Goal: Information Seeking & Learning: Learn about a topic

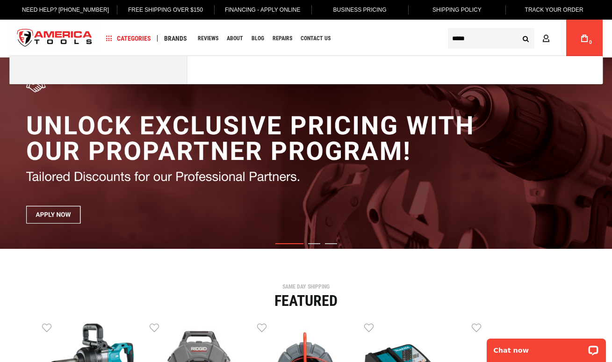
type input "*****"
click at [525, 38] on button "Search" at bounding box center [525, 38] width 18 height 18
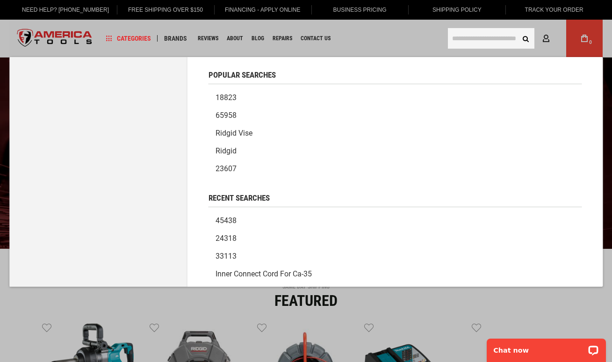
click at [464, 42] on input "text" at bounding box center [491, 38] width 86 height 21
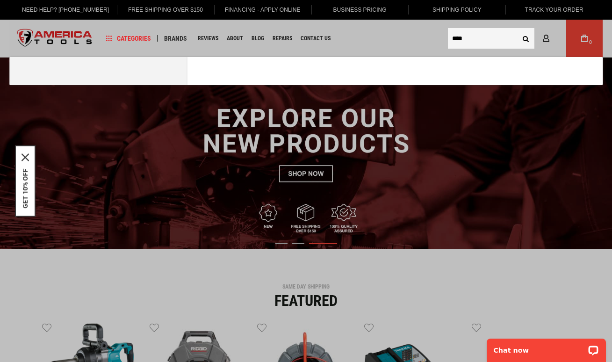
type input "*****"
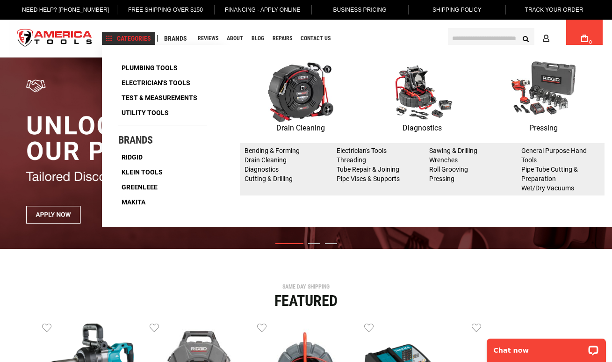
click at [420, 96] on img at bounding box center [421, 91] width 65 height 61
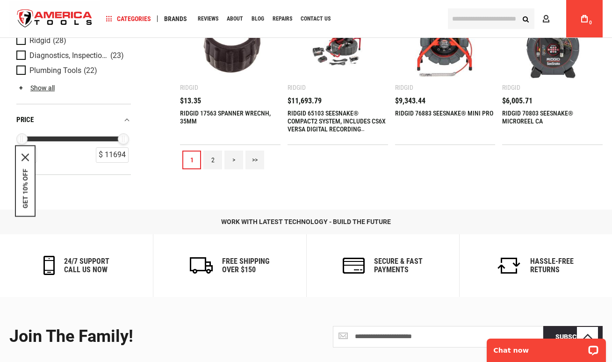
scroll to position [842, 0]
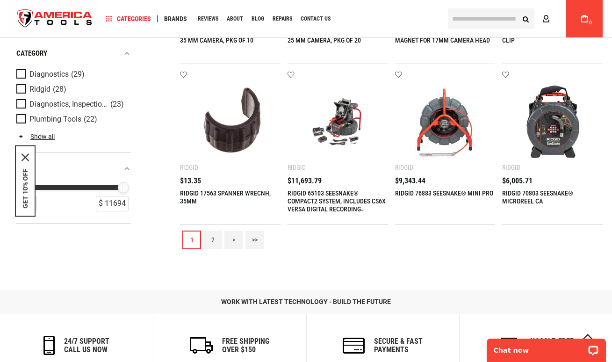
click at [251, 241] on link ">>" at bounding box center [254, 239] width 19 height 19
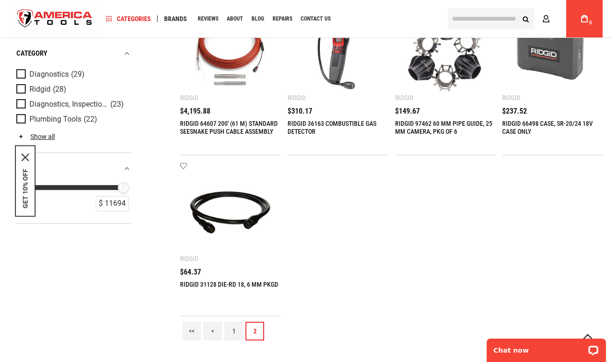
scroll to position [0, 0]
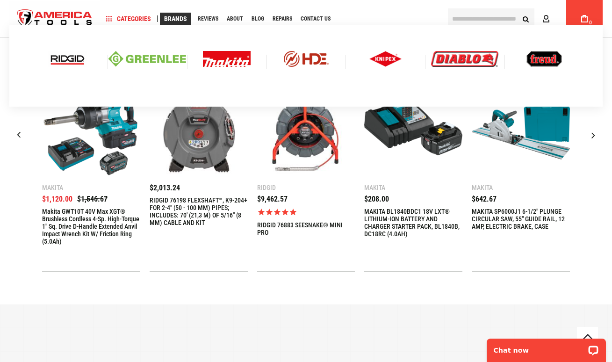
scroll to position [177, 0]
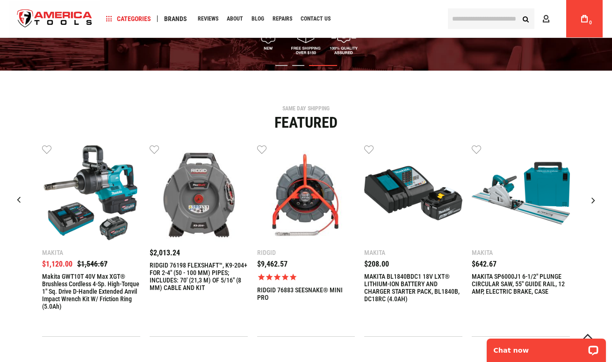
click at [558, 192] on img "5 / 9" at bounding box center [521, 193] width 98 height 98
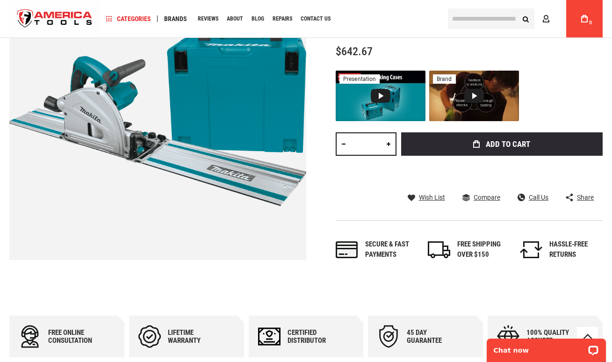
scroll to position [135, 0]
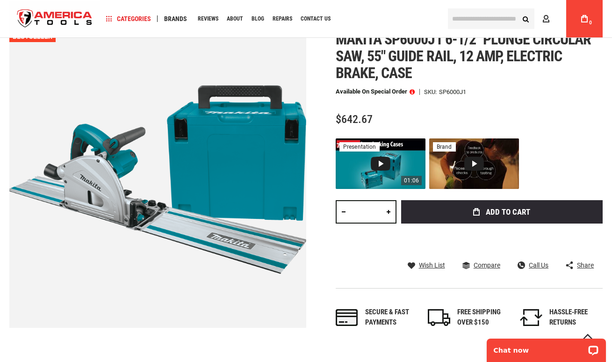
click at [380, 160] on div "Video 1: MAKITA Interlocking Cases" at bounding box center [381, 164] width 20 height 14
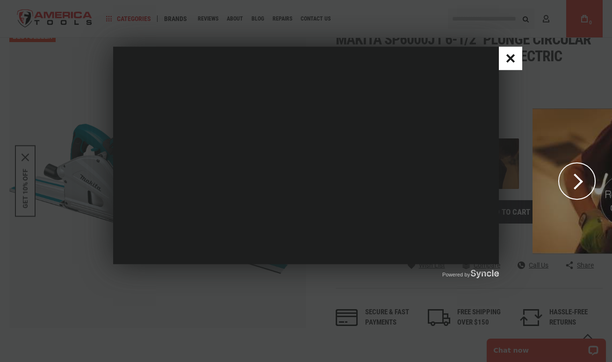
click at [522, 55] on button "Close popup window" at bounding box center [510, 58] width 23 height 23
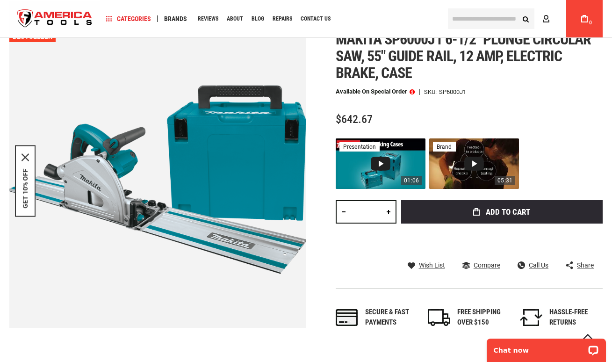
click at [474, 162] on div "Video 2: Makita Corporate Video" at bounding box center [474, 164] width 20 height 14
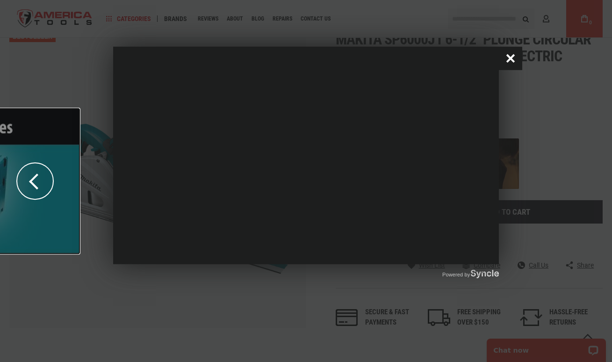
click at [518, 58] on button "Close popup window" at bounding box center [510, 58] width 23 height 23
